Goal: Information Seeking & Learning: Learn about a topic

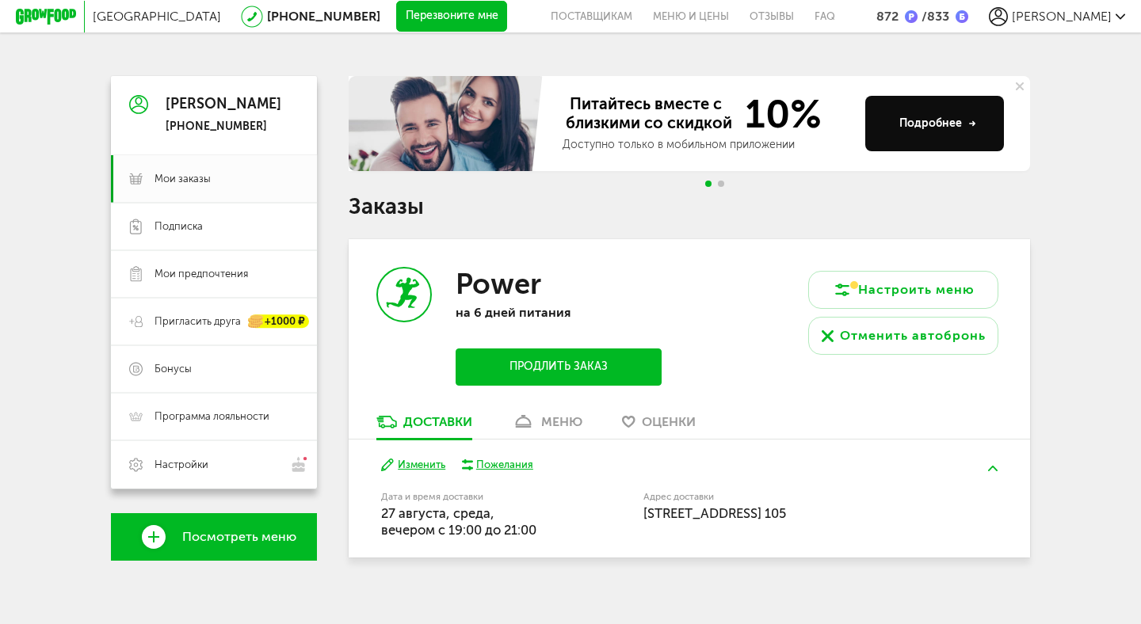
scroll to position [14, 0]
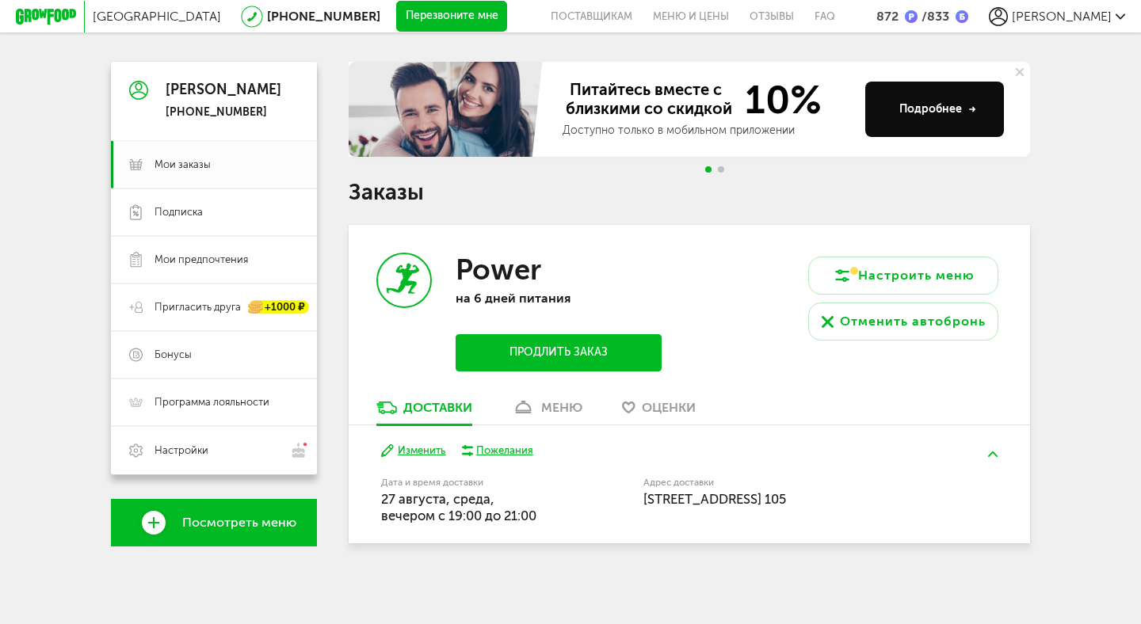
click at [660, 404] on span "Оценки" at bounding box center [669, 407] width 54 height 15
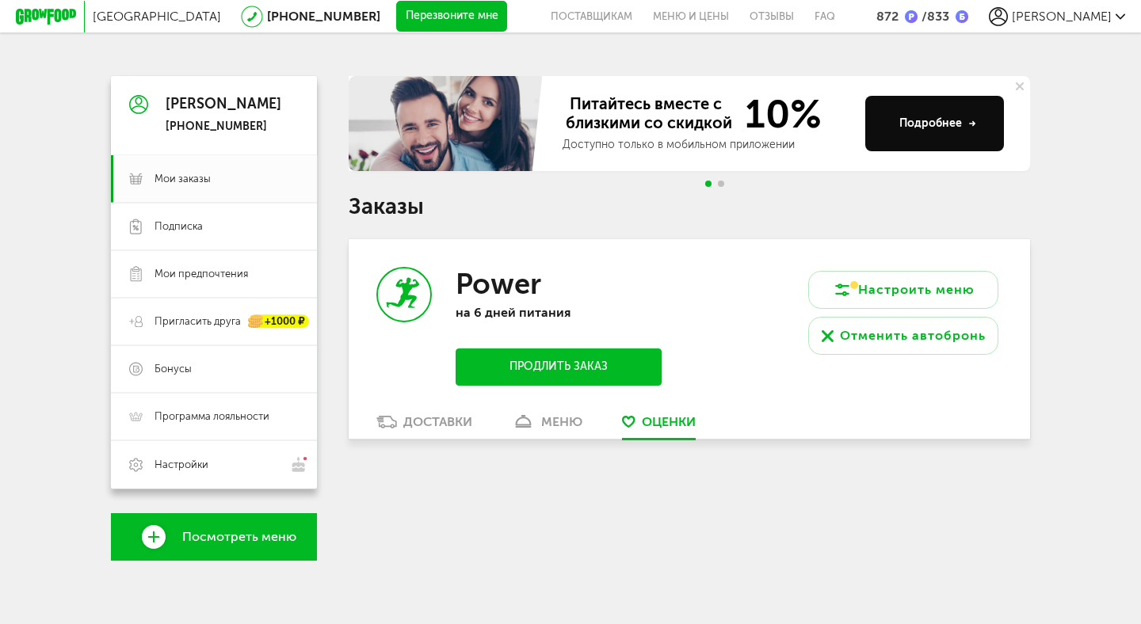
click at [548, 433] on link "меню" at bounding box center [547, 426] width 86 height 25
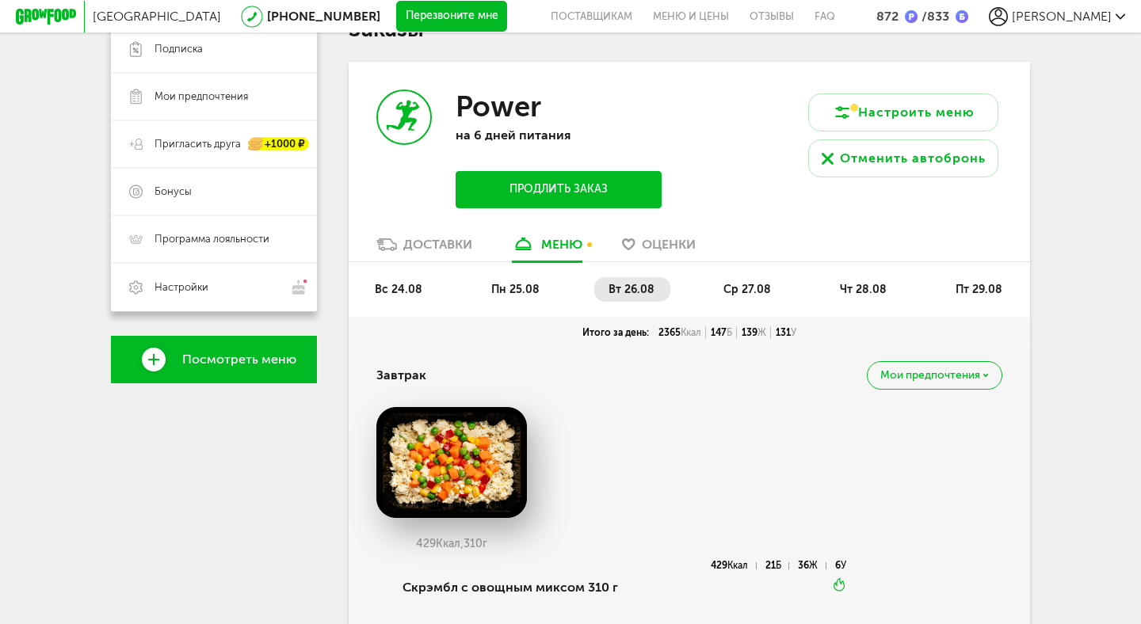
scroll to position [190, 0]
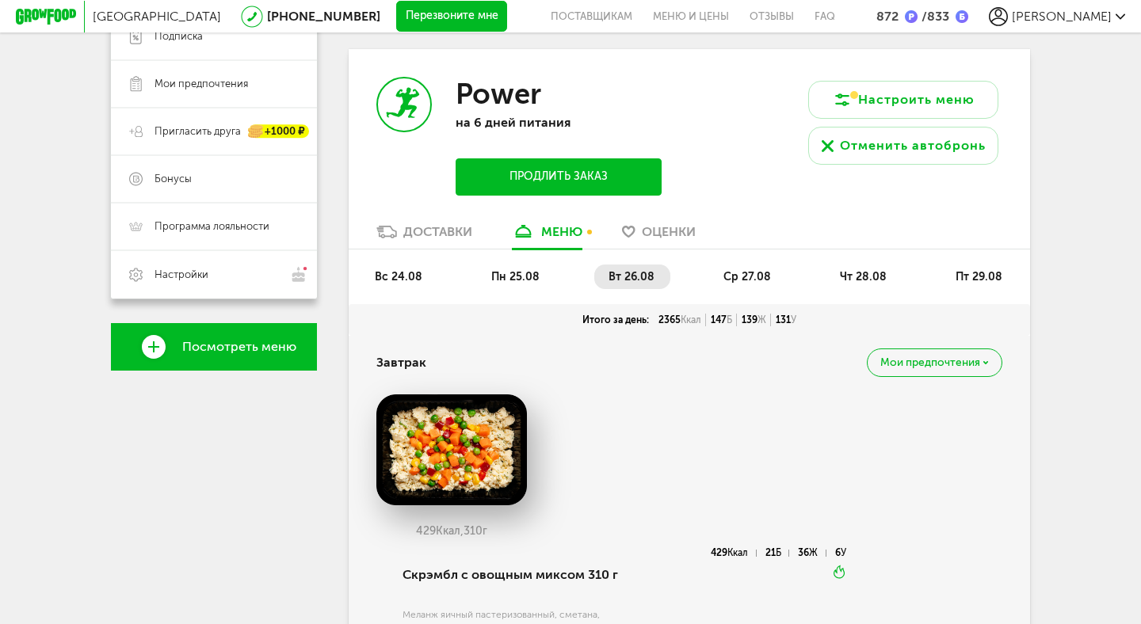
click at [743, 271] on span "ср 27.08" at bounding box center [748, 276] width 48 height 13
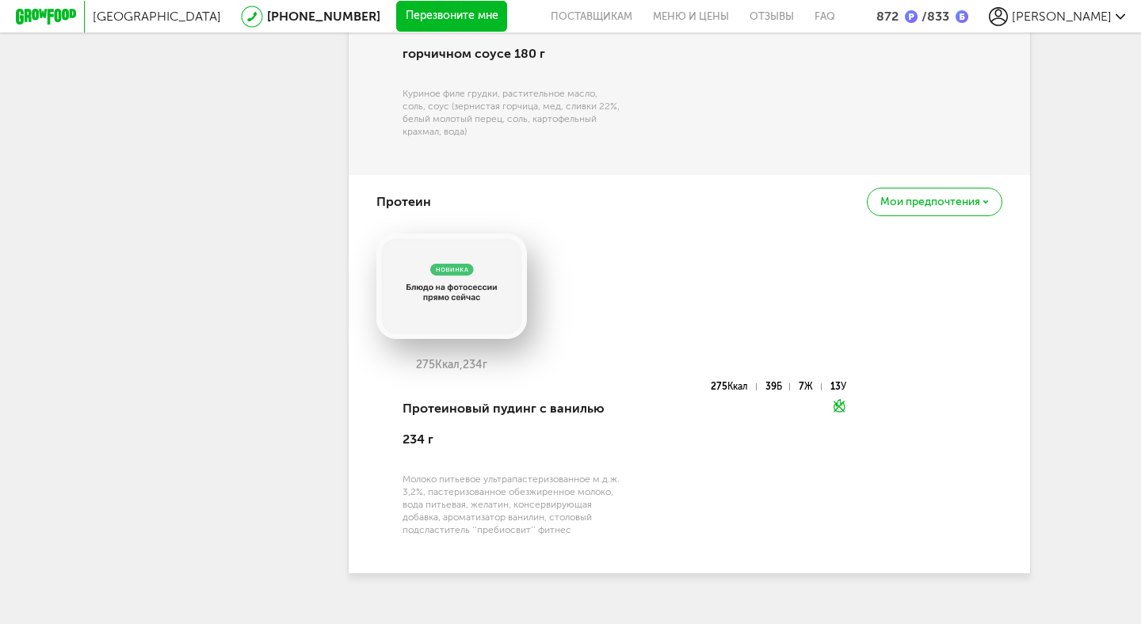
scroll to position [2538, 0]
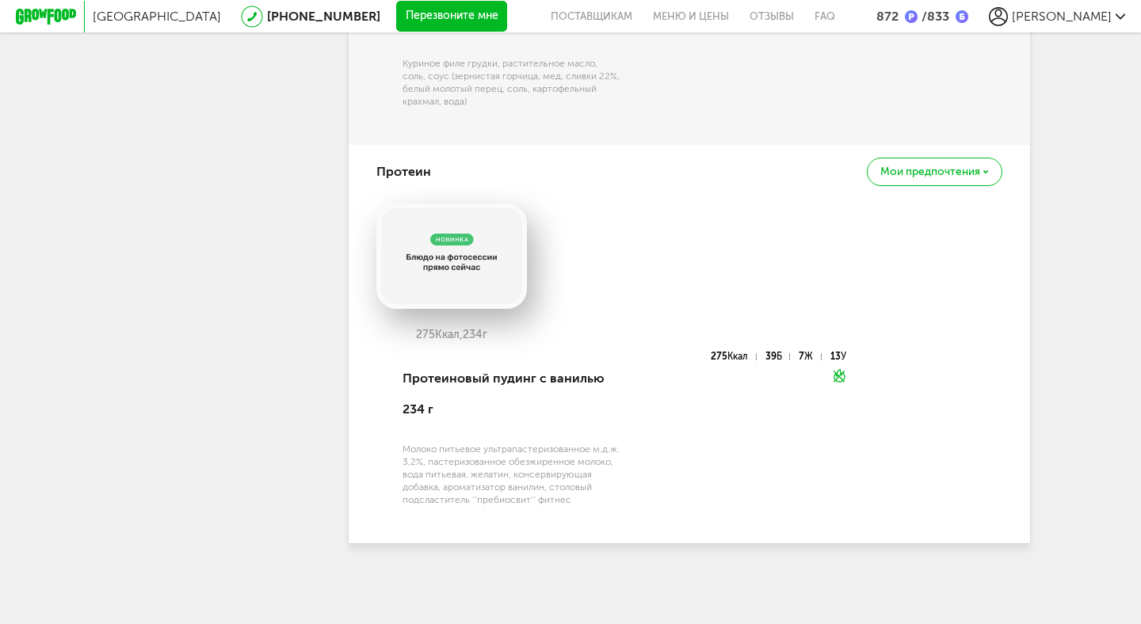
click at [708, 403] on div "275 Ккал 39 Б 7 Ж 13 У Не греть" at bounding box center [733, 438] width 223 height 173
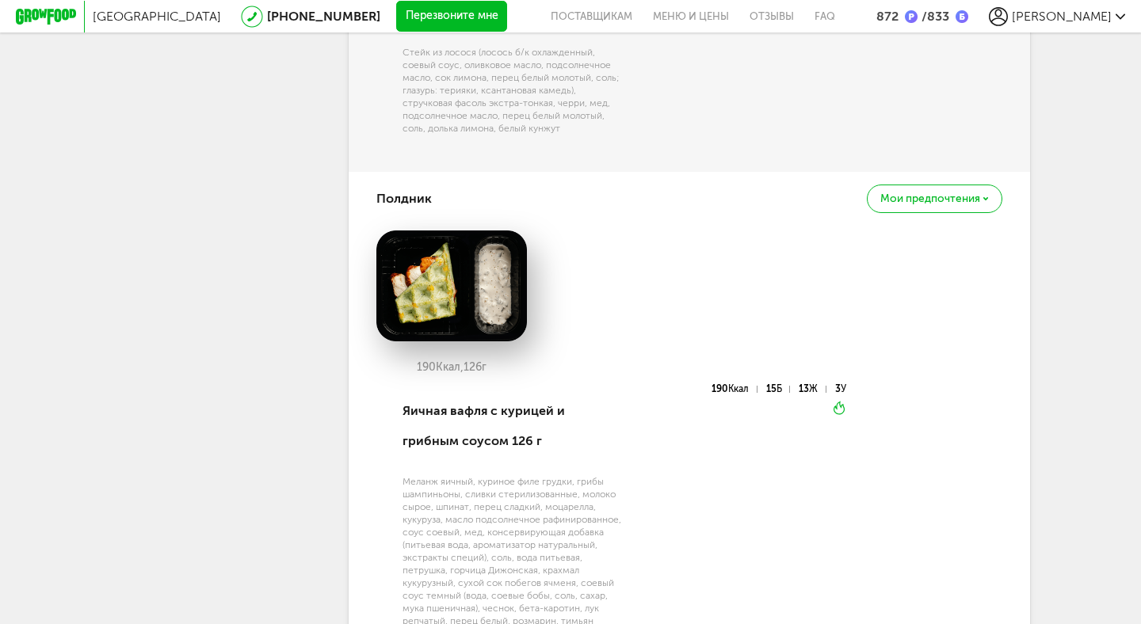
scroll to position [1509, 0]
